Goal: Complete application form: Complete application form

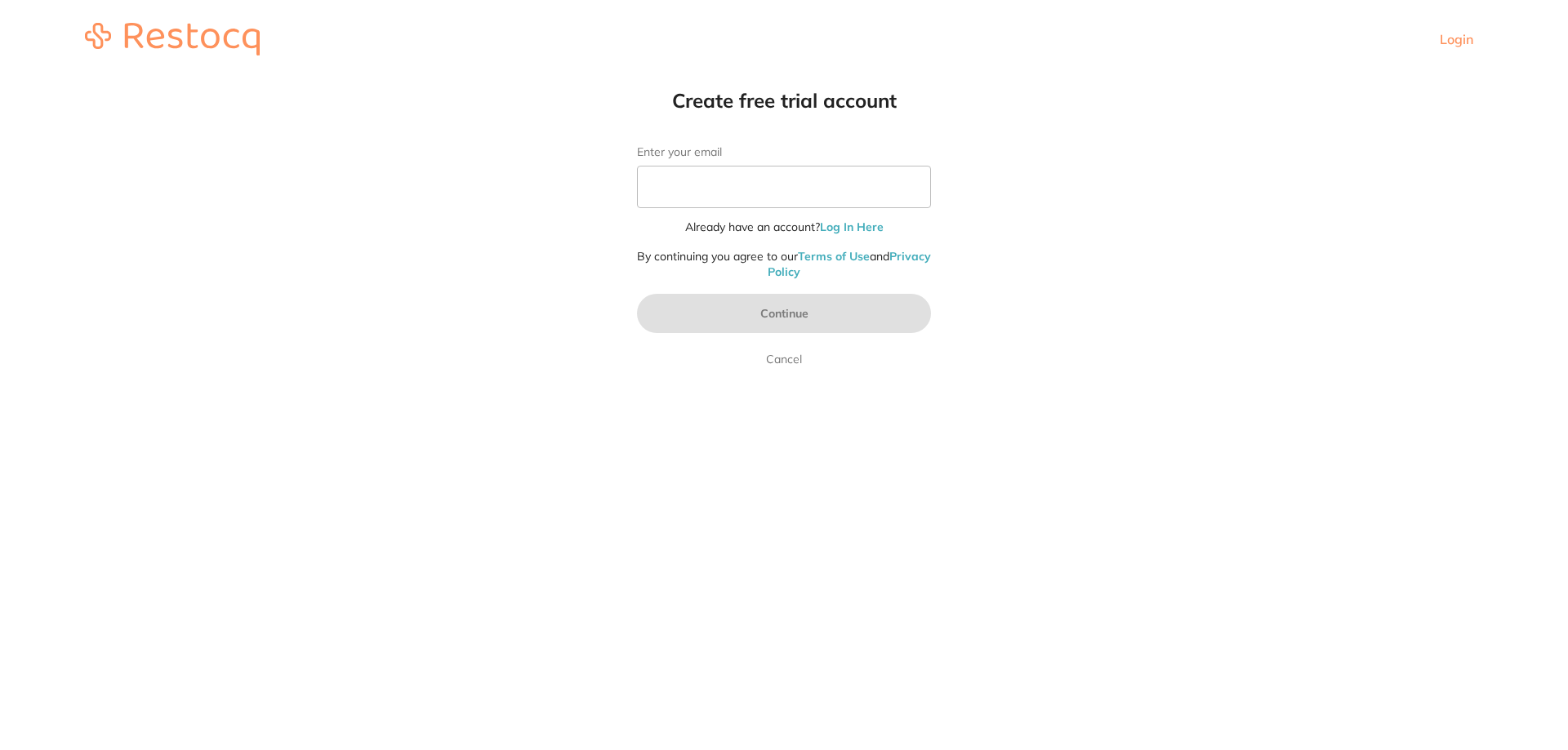
click at [684, 151] on label "Enter your email" at bounding box center [784, 152] width 294 height 14
click at [684, 166] on input "Enter your email" at bounding box center [784, 186] width 294 height 42
click at [751, 150] on label "Enter your email" at bounding box center [784, 152] width 294 height 14
click at [751, 166] on input "Enter your email" at bounding box center [784, 186] width 294 height 42
click at [725, 187] on input "Enter your email" at bounding box center [784, 186] width 294 height 42
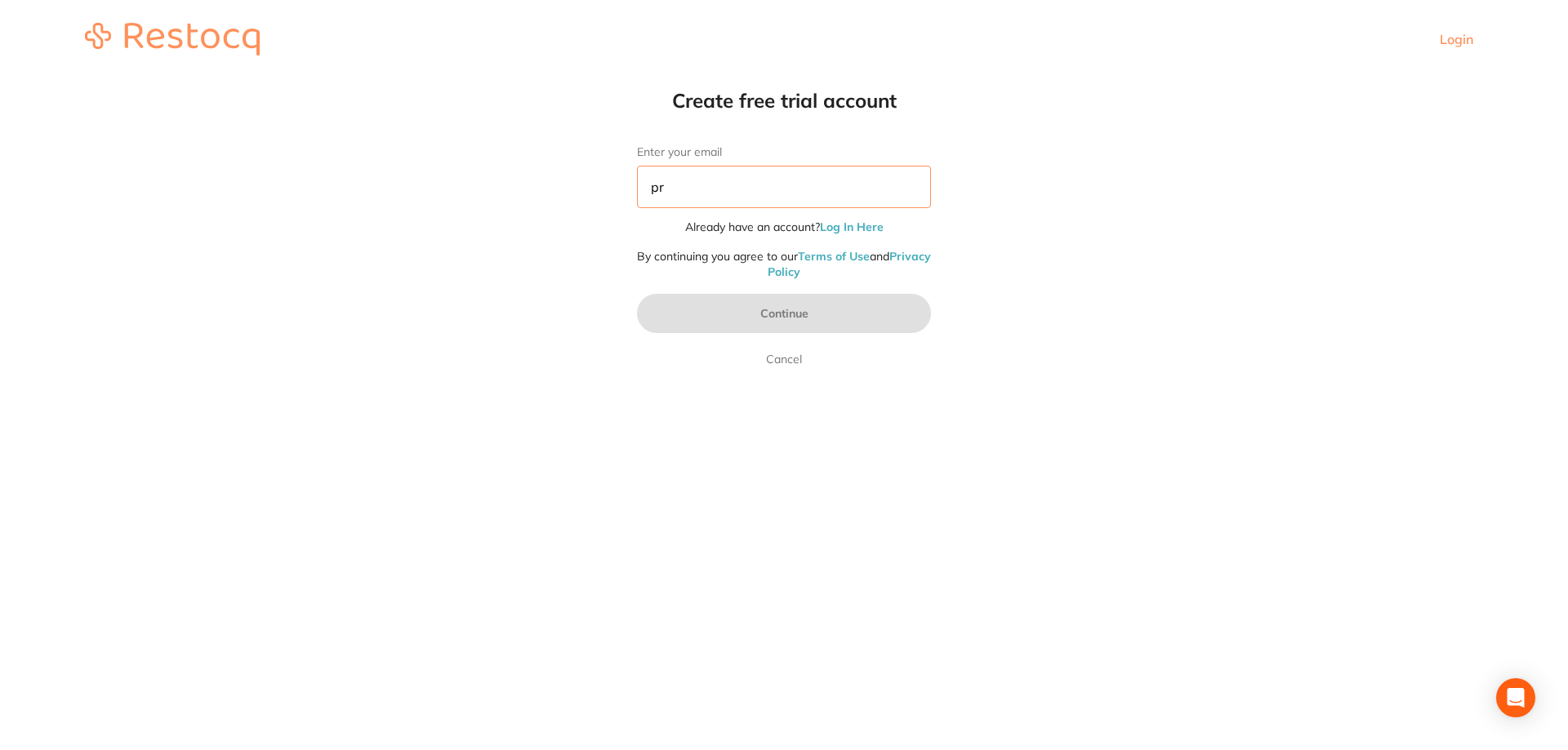
type input "p"
click at [724, 180] on input "Enter your email" at bounding box center [784, 186] width 294 height 42
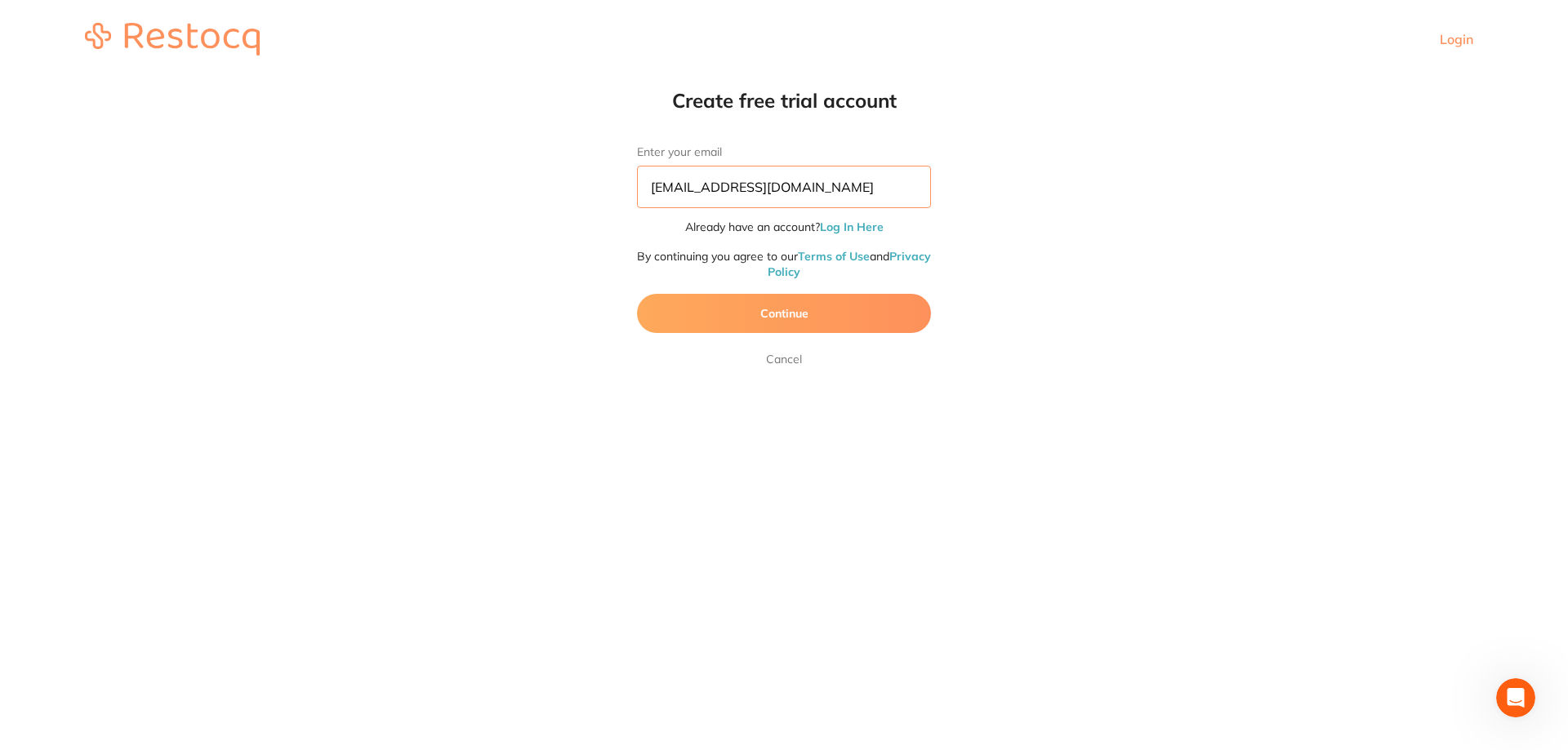
type input "[EMAIL_ADDRESS][DOMAIN_NAME]"
click at [807, 314] on button "Continue" at bounding box center [784, 313] width 294 height 39
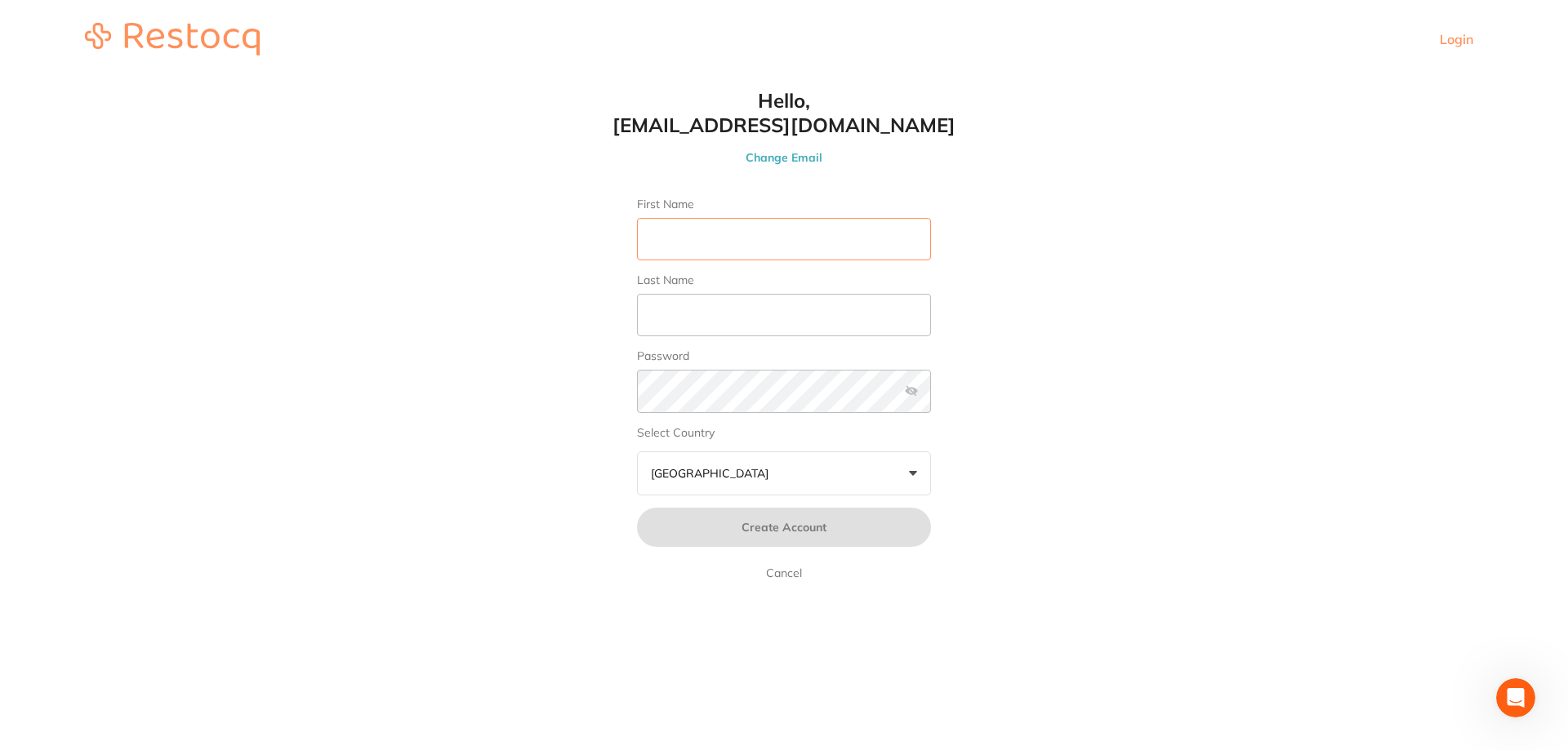
click at [709, 235] on input "First Name" at bounding box center [784, 239] width 294 height 42
type input "[PERSON_NAME]"
click at [730, 319] on input "Last Name" at bounding box center [784, 314] width 294 height 42
type input "[PERSON_NAME]"
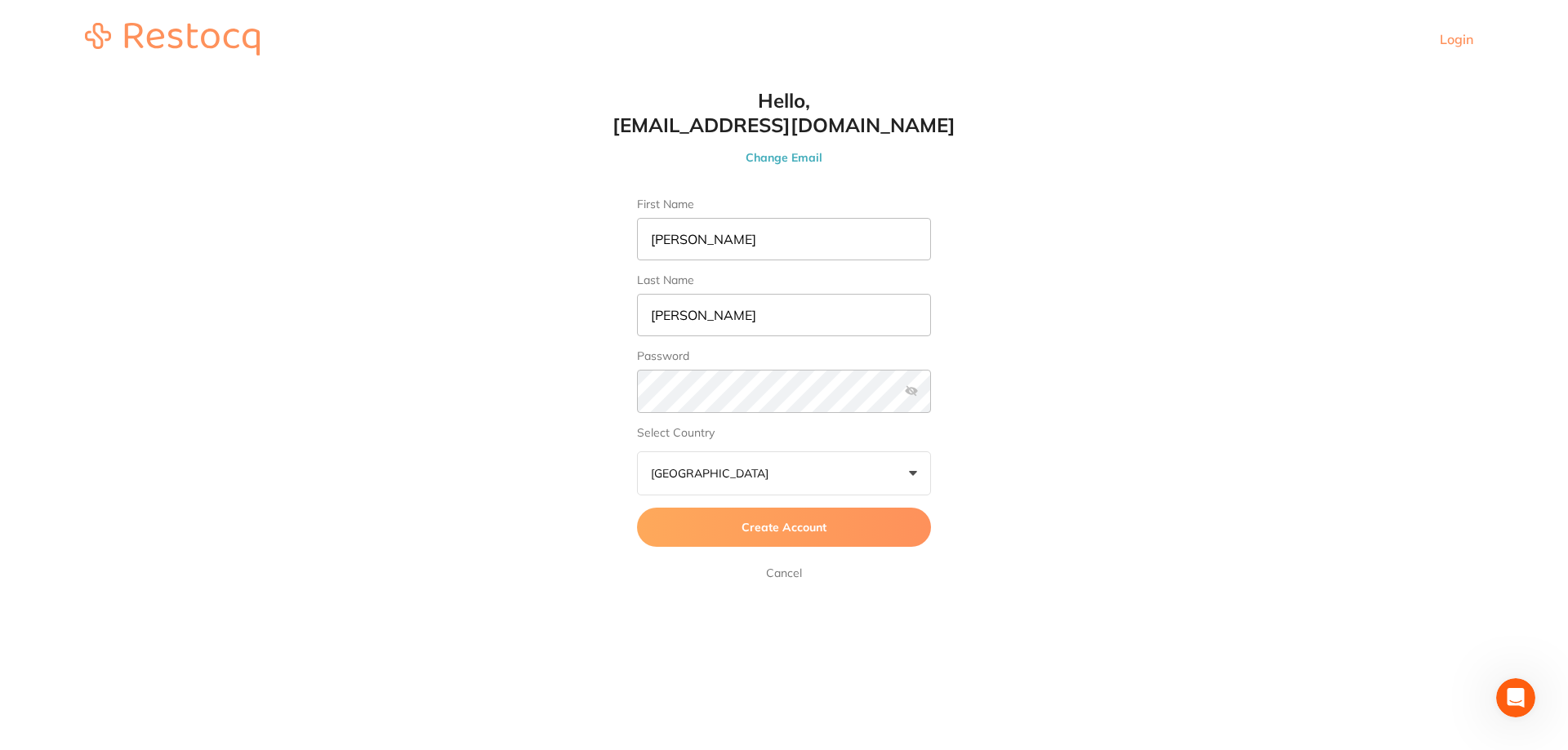
click at [911, 391] on label at bounding box center [910, 390] width 13 height 13
click at [931, 396] on input "checkbox" at bounding box center [931, 396] width 0 height 0
click at [734, 472] on button "Australia +0" at bounding box center [784, 473] width 294 height 44
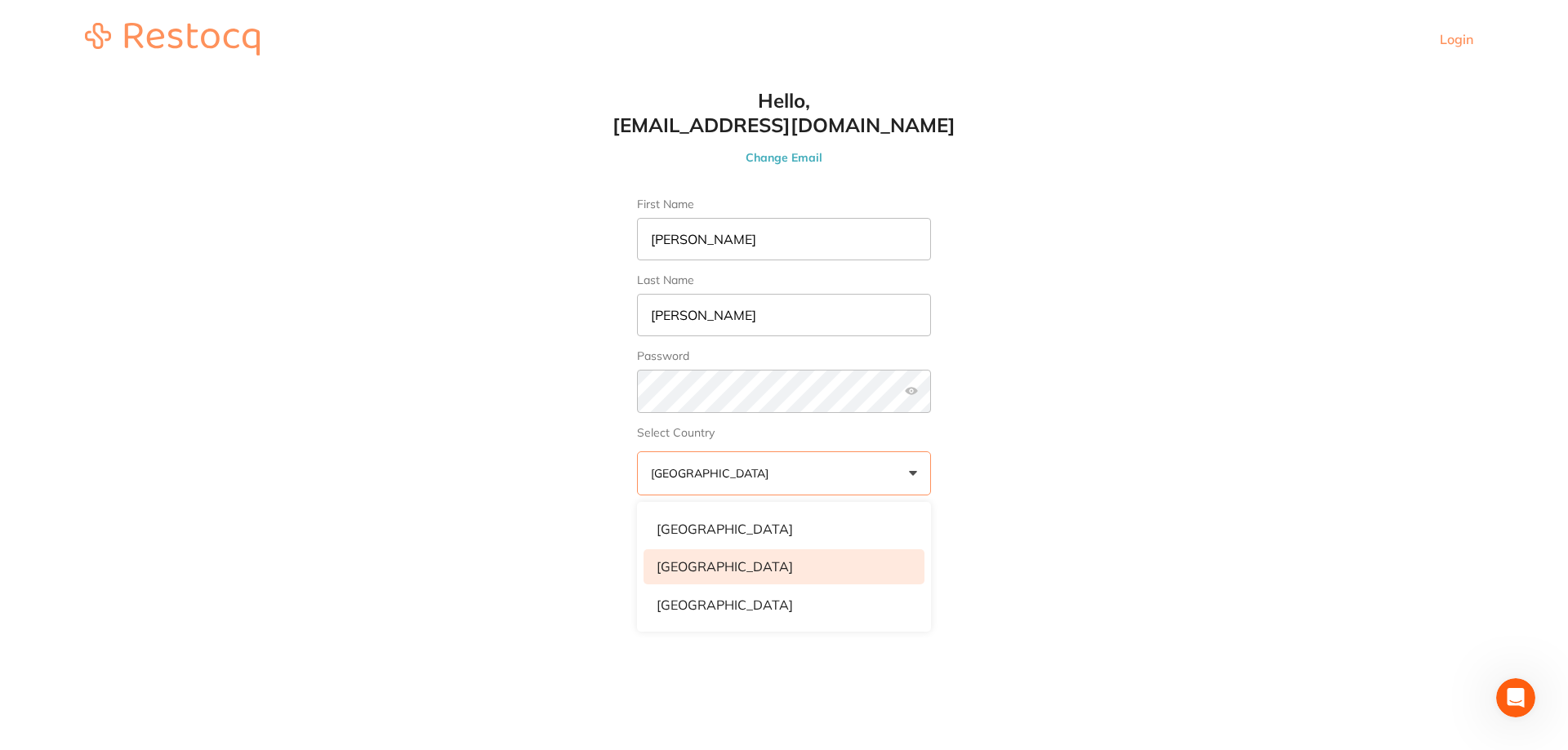
click at [698, 572] on li "[GEOGRAPHIC_DATA]" at bounding box center [783, 566] width 281 height 34
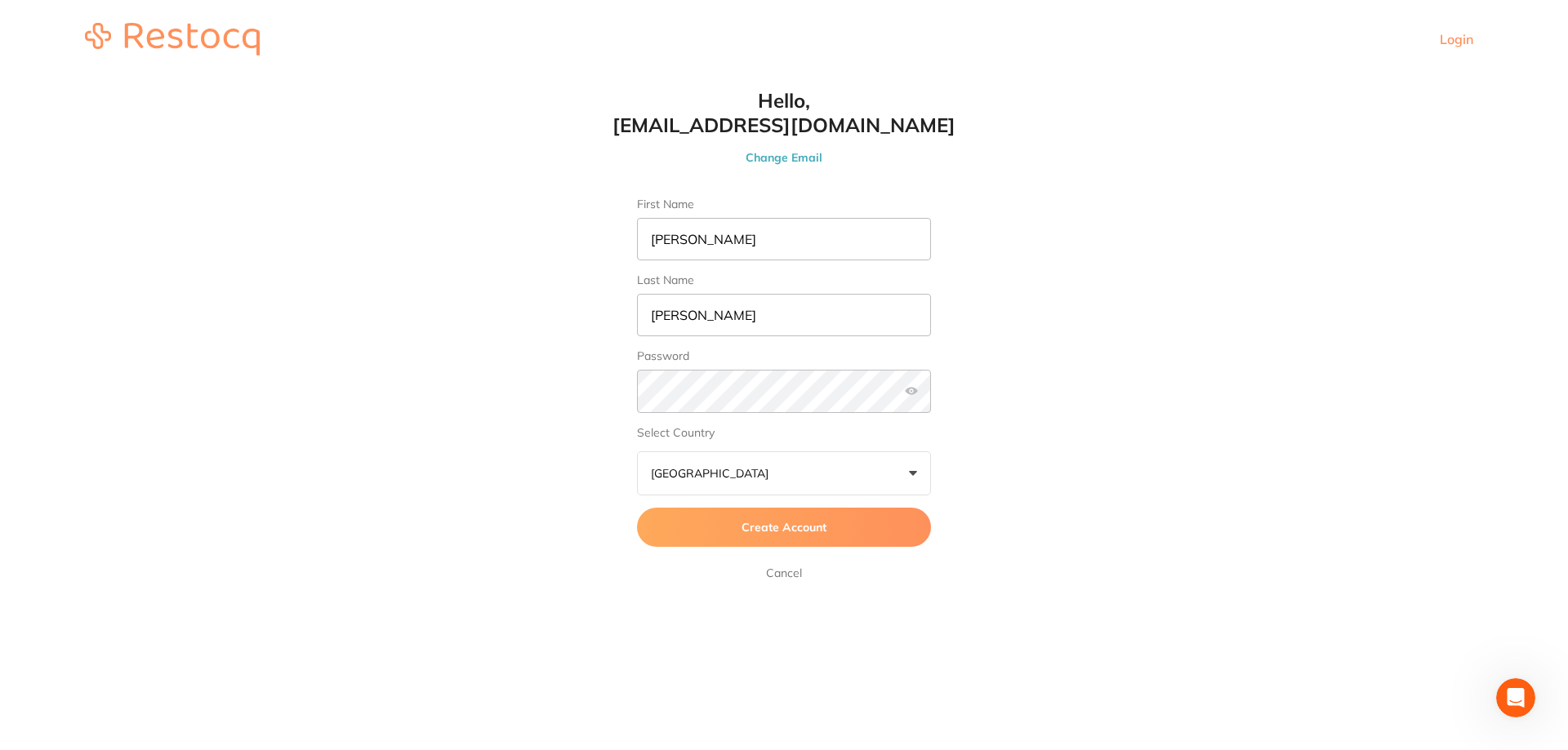
drag, startPoint x: 1093, startPoint y: 528, endPoint x: 999, endPoint y: 527, distance: 94.0
click at [1094, 78] on html "Login Create free trial account Enter your email [EMAIL_ADDRESS][DOMAIN_NAME] A…" at bounding box center [784, 38] width 1568 height 78
click at [837, 524] on button "Create Account" at bounding box center [784, 527] width 294 height 39
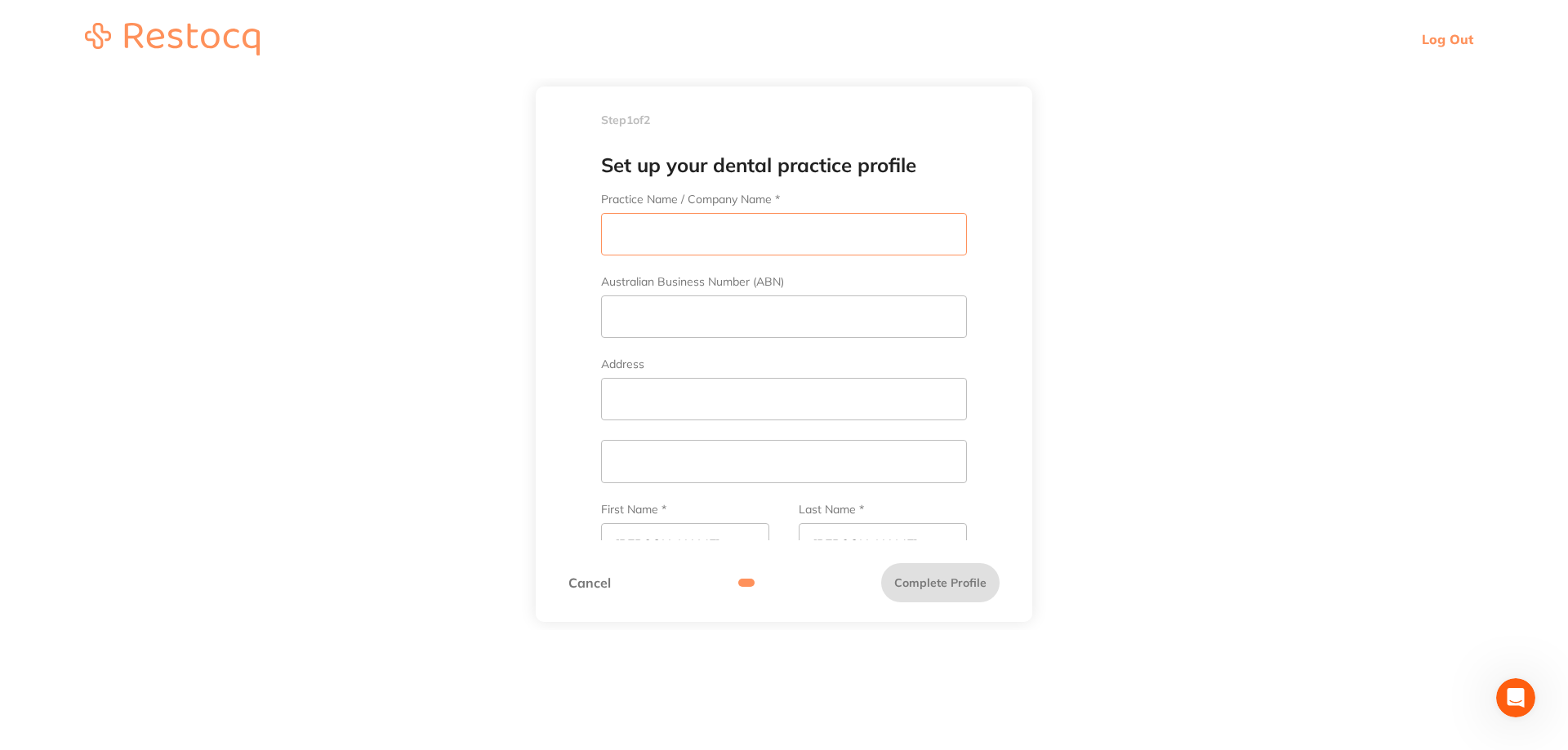
click at [669, 231] on input "Practice Name / Company Name *" at bounding box center [783, 234] width 366 height 42
type input "Manuka Dental Care"
click at [689, 305] on input "Australian Business Number (ABN)" at bounding box center [783, 316] width 366 height 42
type input "70117422"
click at [710, 402] on input "Address" at bounding box center [783, 398] width 366 height 42
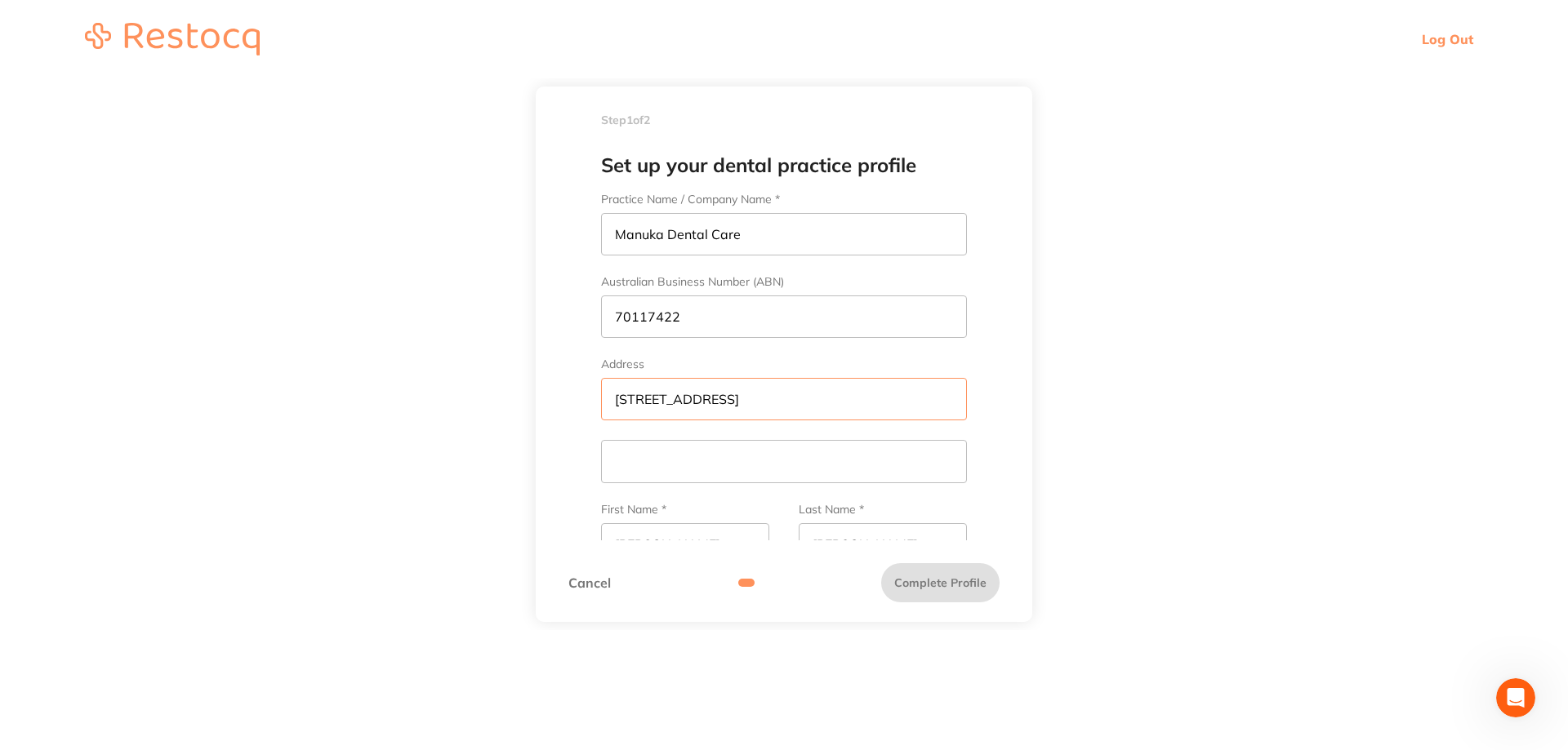
scroll to position [1, 0]
click at [677, 456] on input "text" at bounding box center [783, 460] width 366 height 42
click at [786, 401] on input "[STREET_ADDRESS]" at bounding box center [783, 398] width 366 height 42
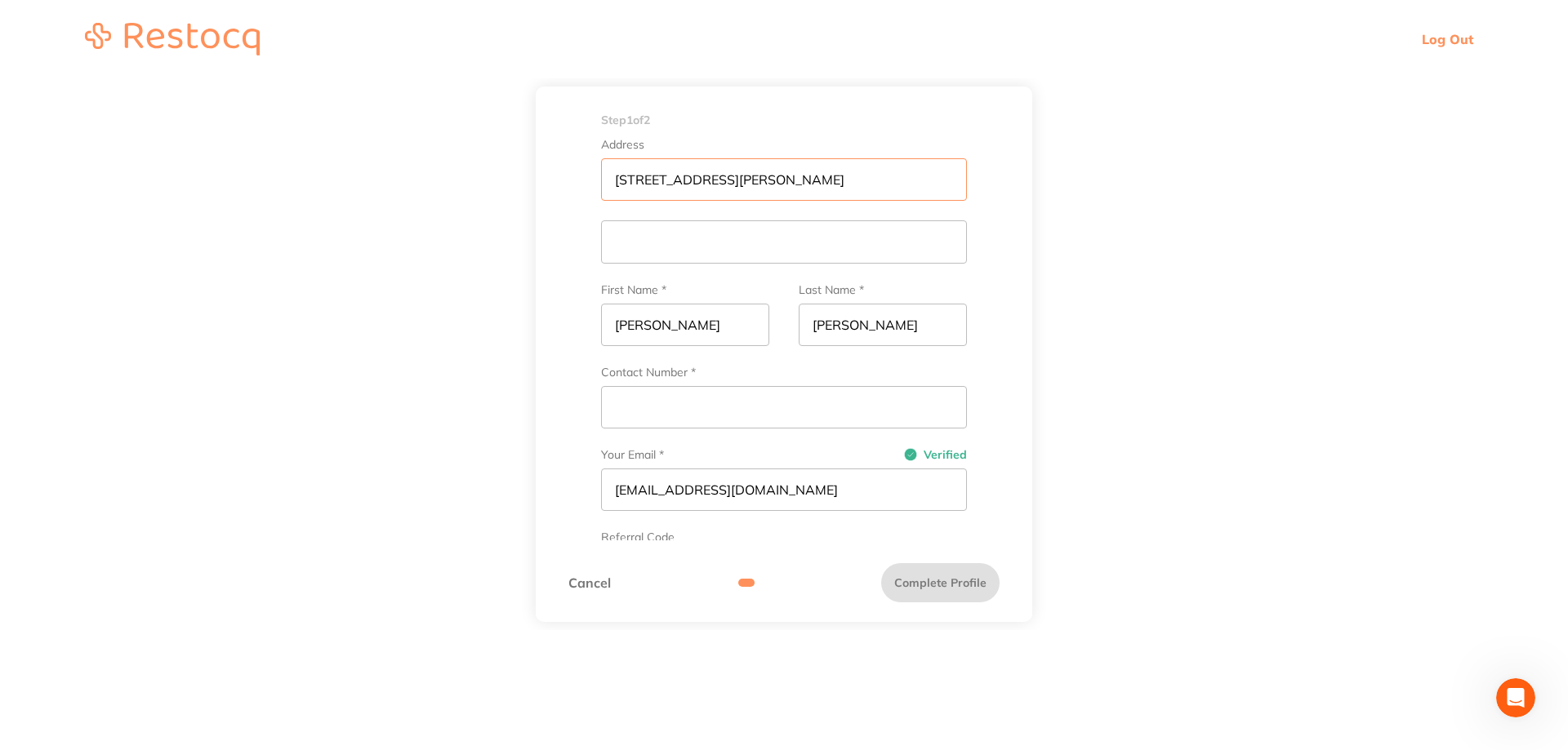
scroll to position [244, 0]
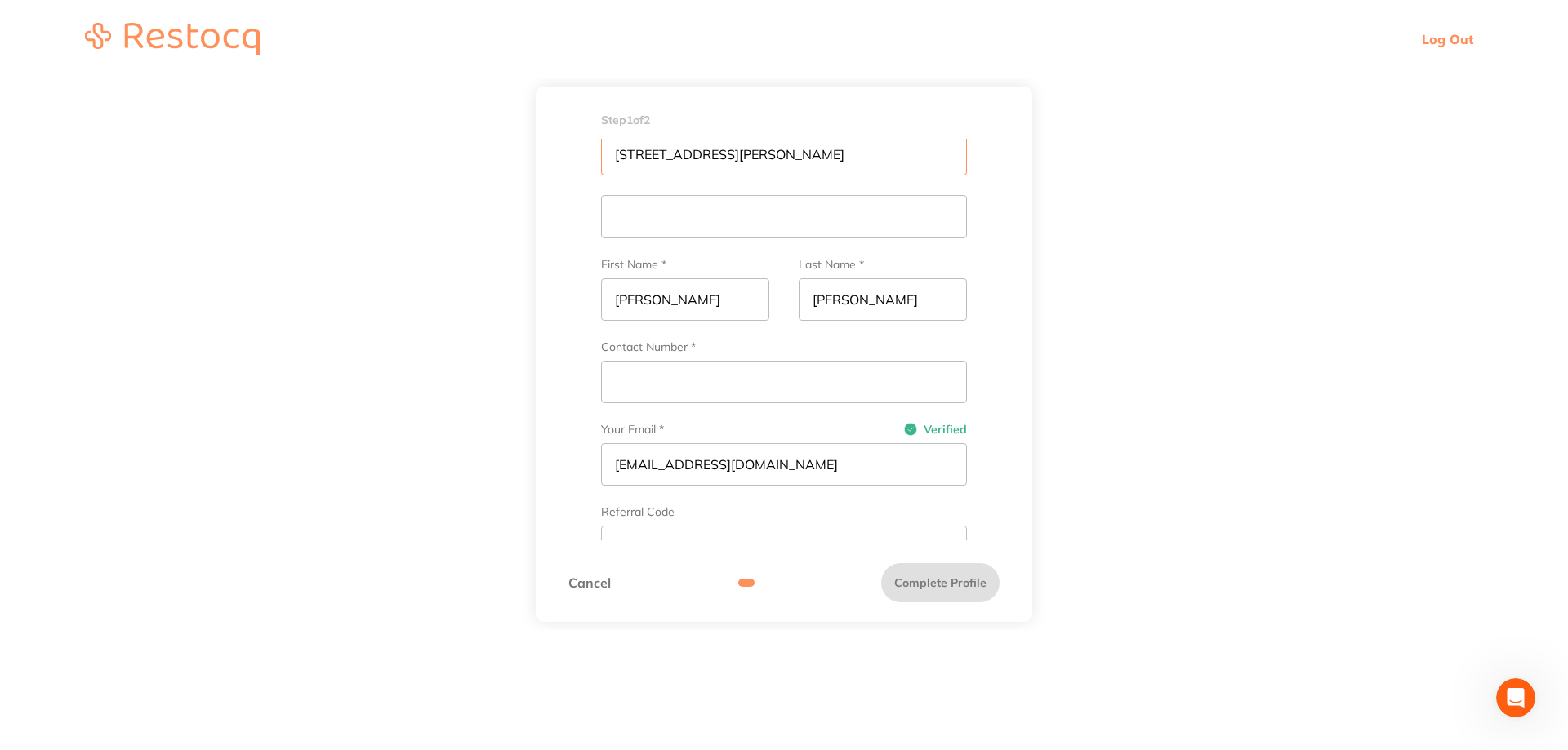
type input "[STREET_ADDRESS][PERSON_NAME]"
click at [701, 377] on input "Contact Number *" at bounding box center [783, 381] width 366 height 42
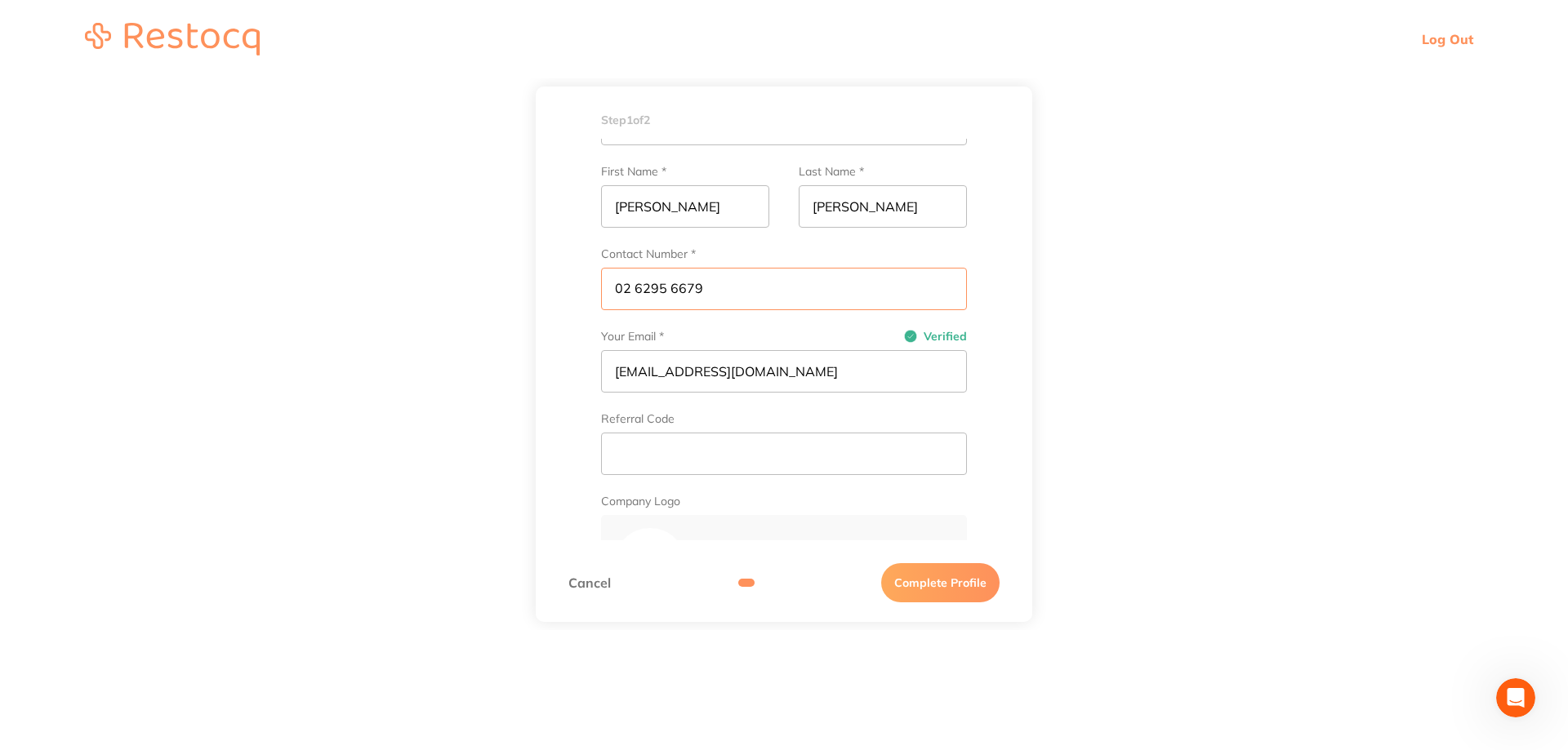
scroll to position [408, 0]
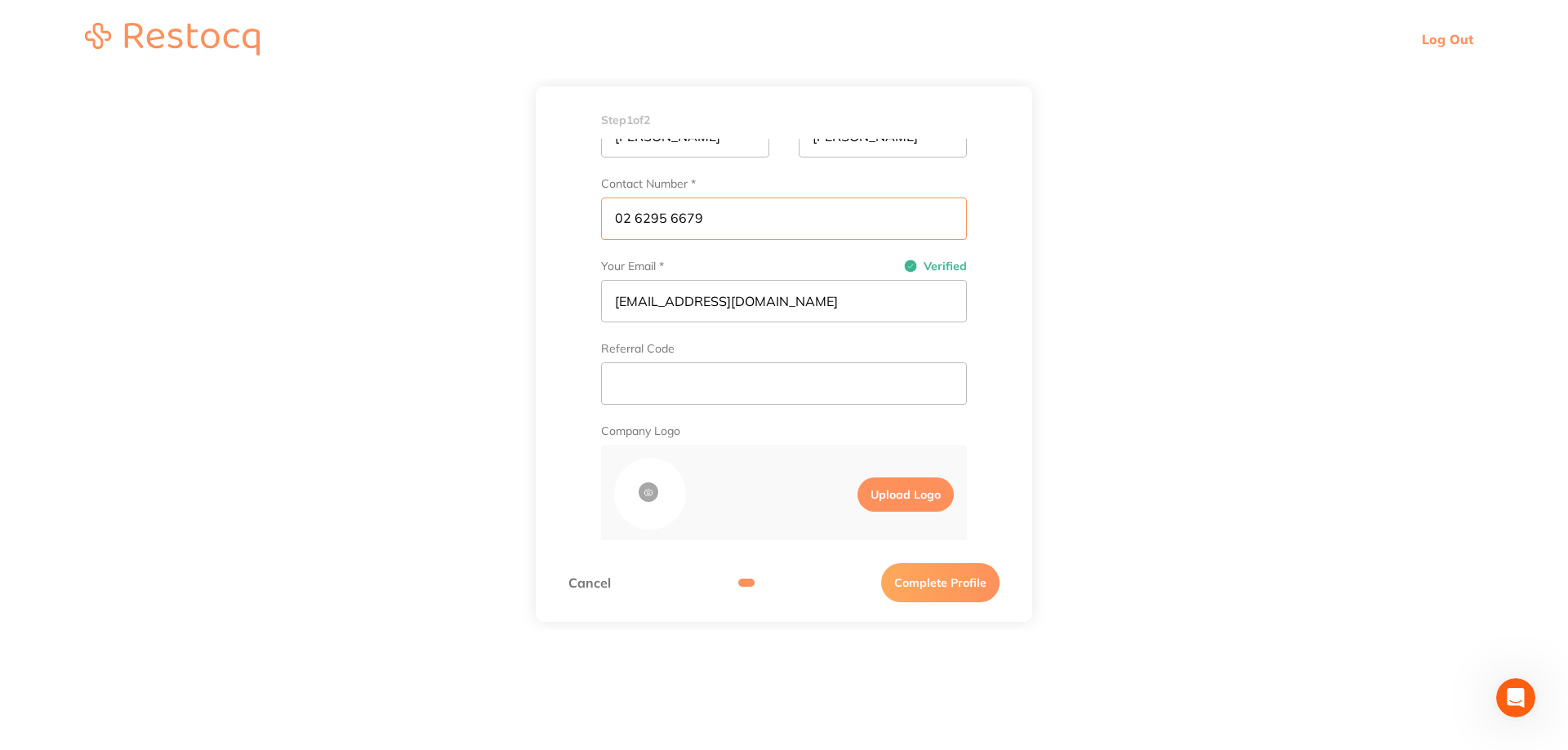
type input "02 6295 6679"
click at [780, 396] on input "text" at bounding box center [783, 383] width 366 height 42
click at [640, 383] on input "text" at bounding box center [783, 383] width 366 height 42
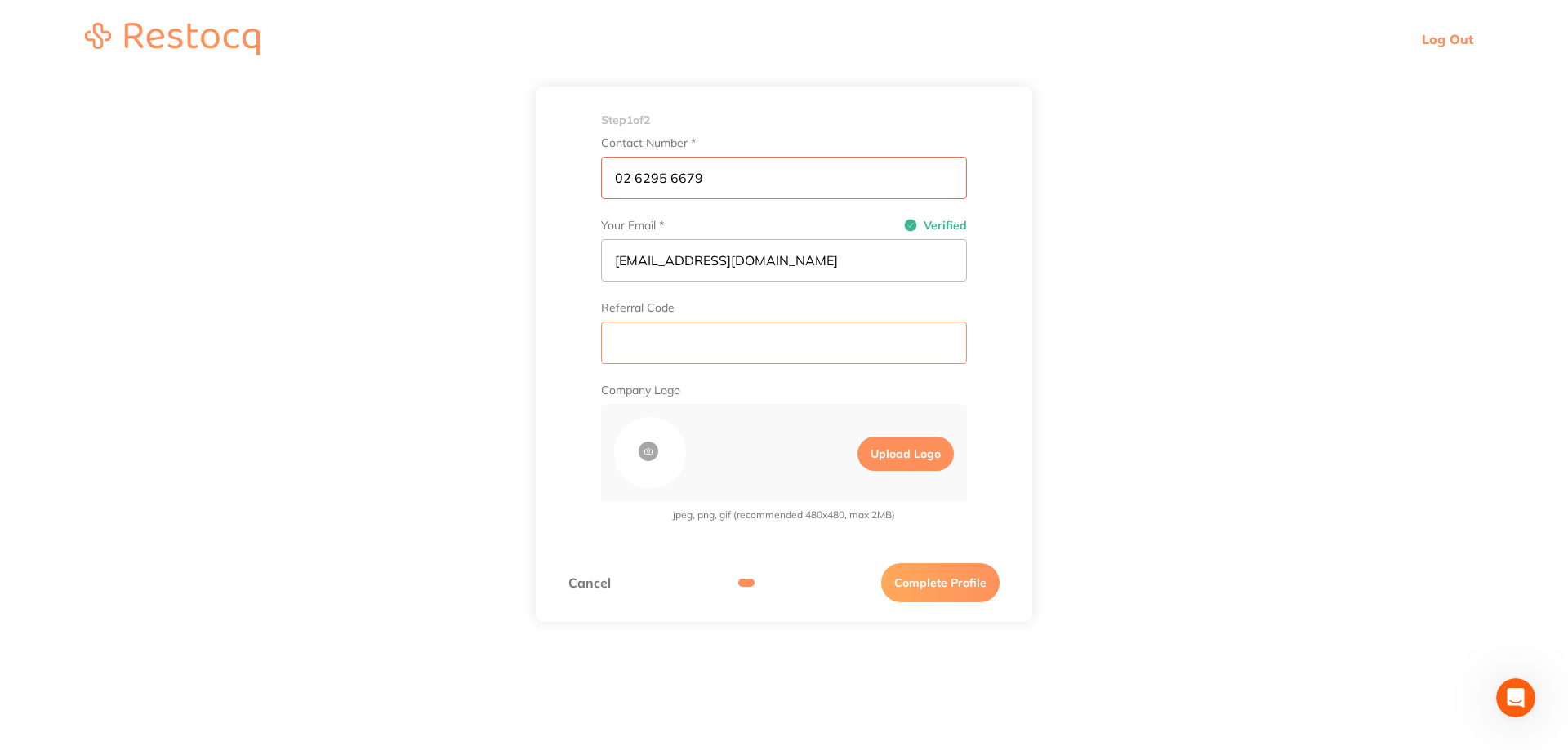
scroll to position [470, 0]
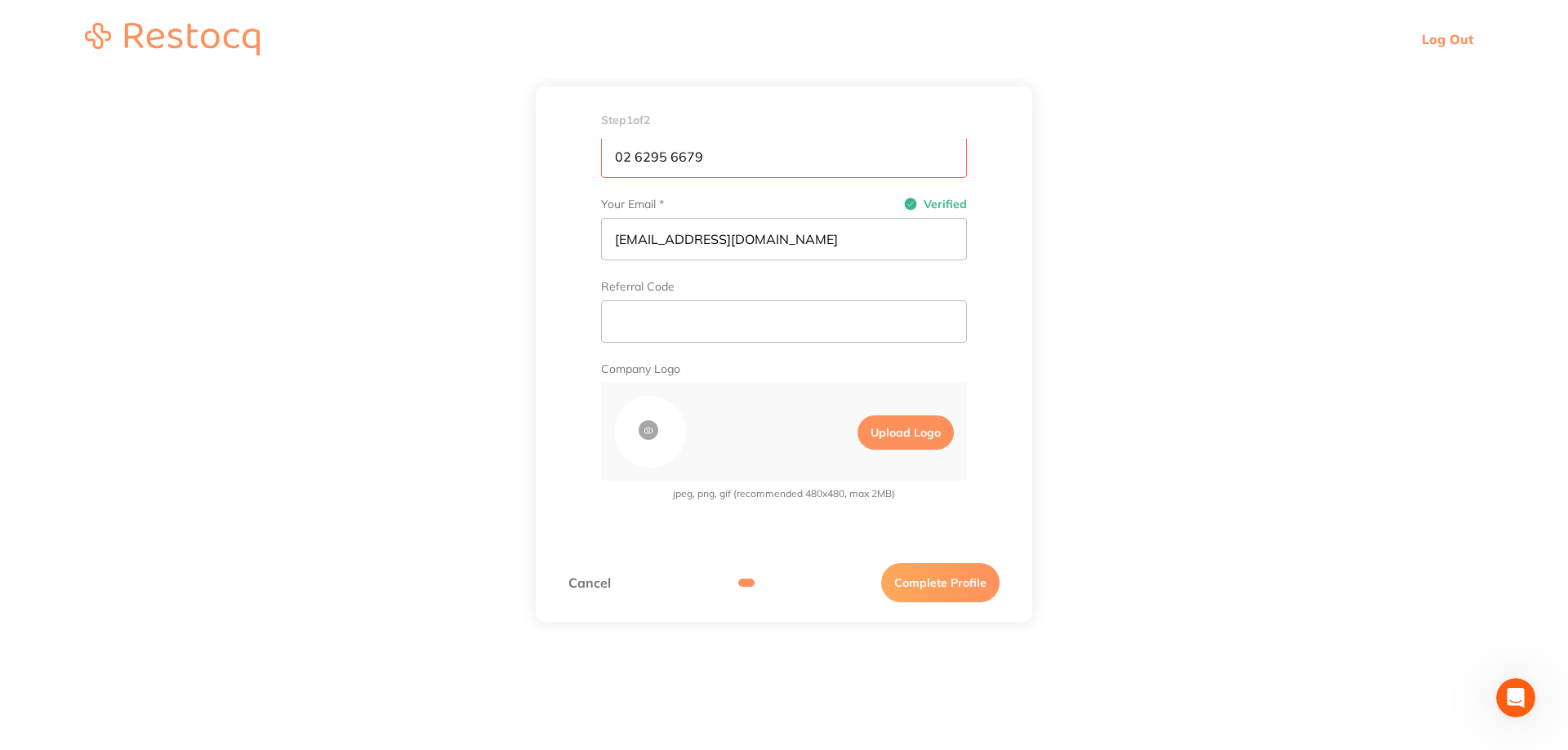
click at [893, 434] on label "Upload Logo" at bounding box center [905, 432] width 97 height 34
click at [857, 434] on input "Upload Logo" at bounding box center [843, 432] width 28 height 47
click at [965, 593] on button "Complete Profile" at bounding box center [940, 582] width 118 height 39
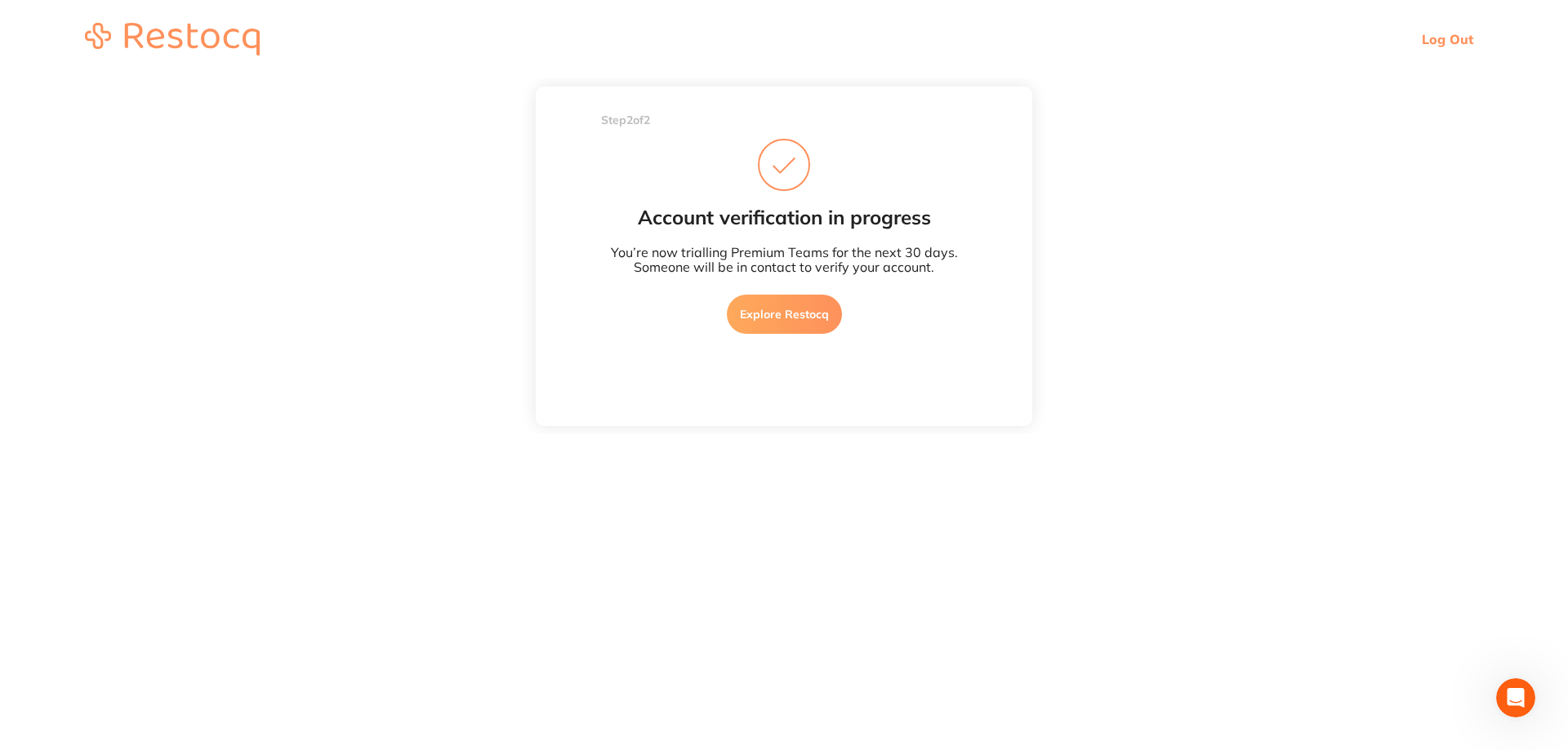
click at [805, 322] on link "Explore Restocq" at bounding box center [784, 314] width 115 height 39
